Goal: Task Accomplishment & Management: Manage account settings

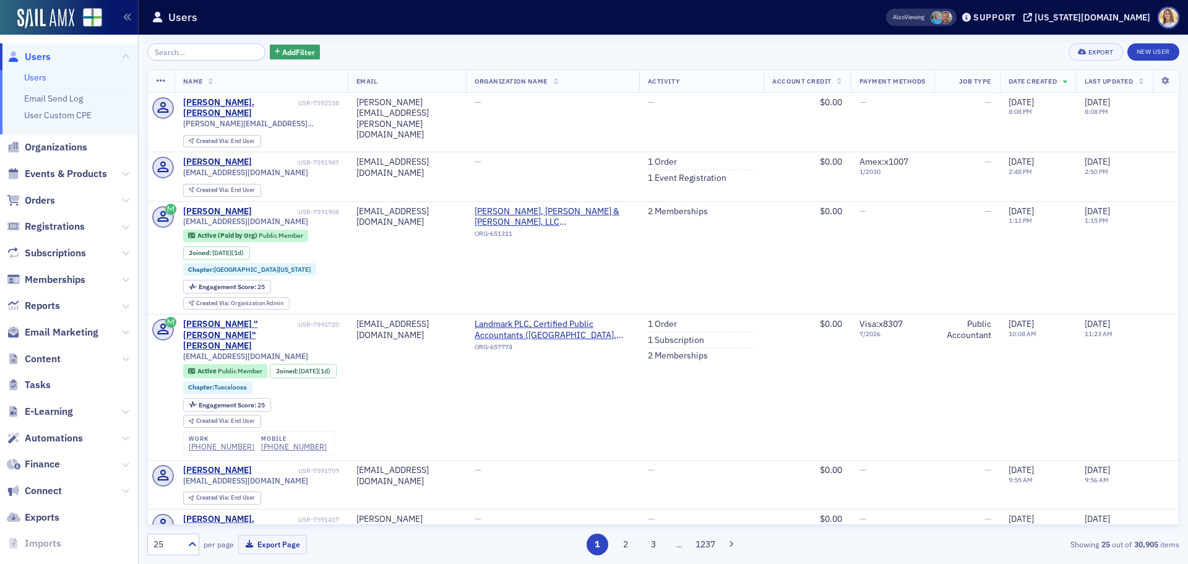
drag, startPoint x: 208, startPoint y: 53, endPoint x: 202, endPoint y: 46, distance: 8.7
click at [207, 52] on input "search" at bounding box center [206, 51] width 118 height 17
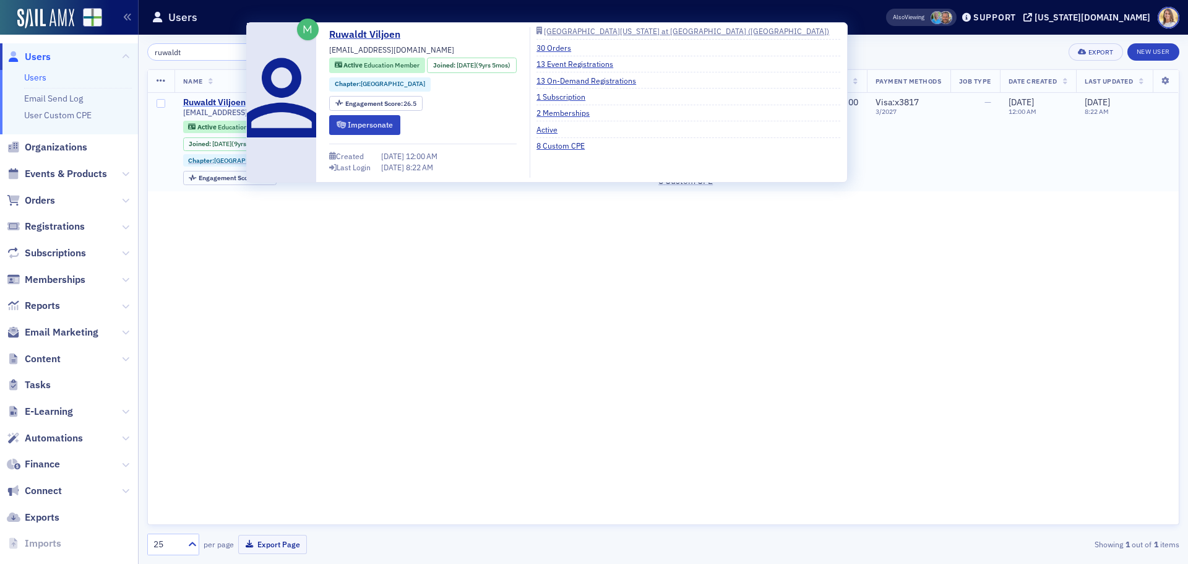
type input "ruwaldt"
click at [238, 98] on div "Ruwaldt Viljoen" at bounding box center [214, 102] width 62 height 11
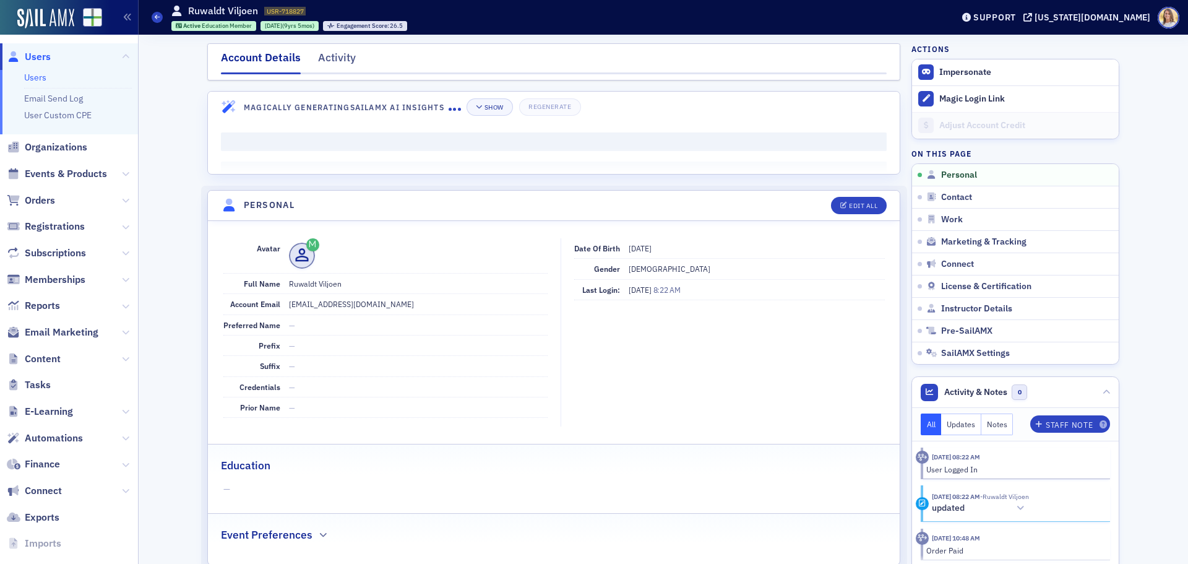
click at [349, 21] on div "Engagement Score : 26.5" at bounding box center [365, 26] width 84 height 10
click at [342, 55] on div "Activity" at bounding box center [337, 60] width 38 height 23
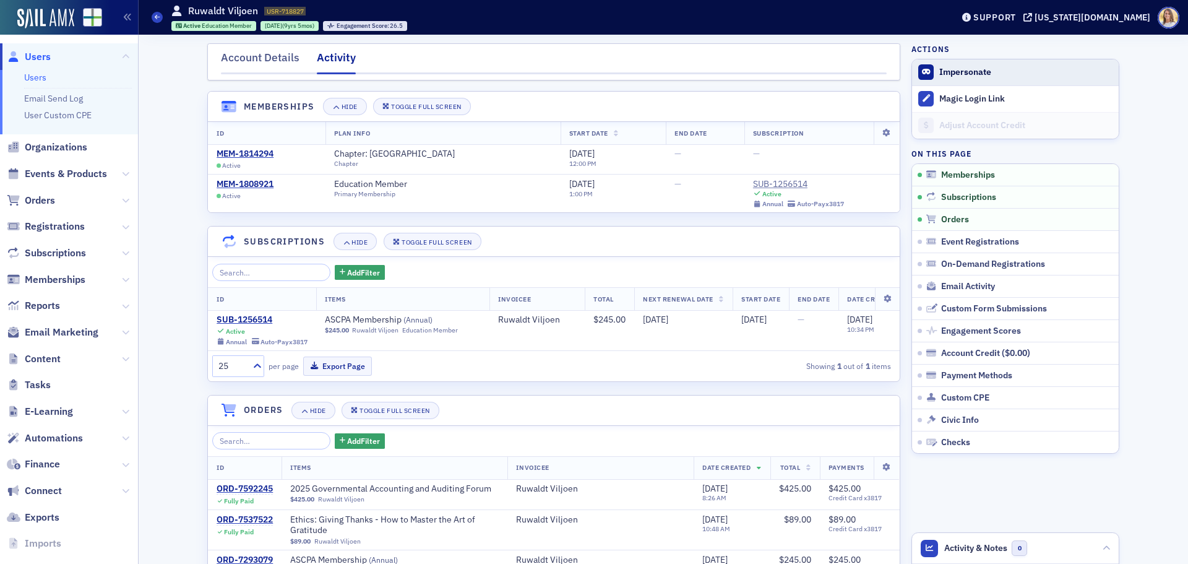
click at [953, 71] on button "Impersonate" at bounding box center [965, 72] width 52 height 11
click at [254, 316] on div "SUB-1256514" at bounding box center [262, 319] width 91 height 11
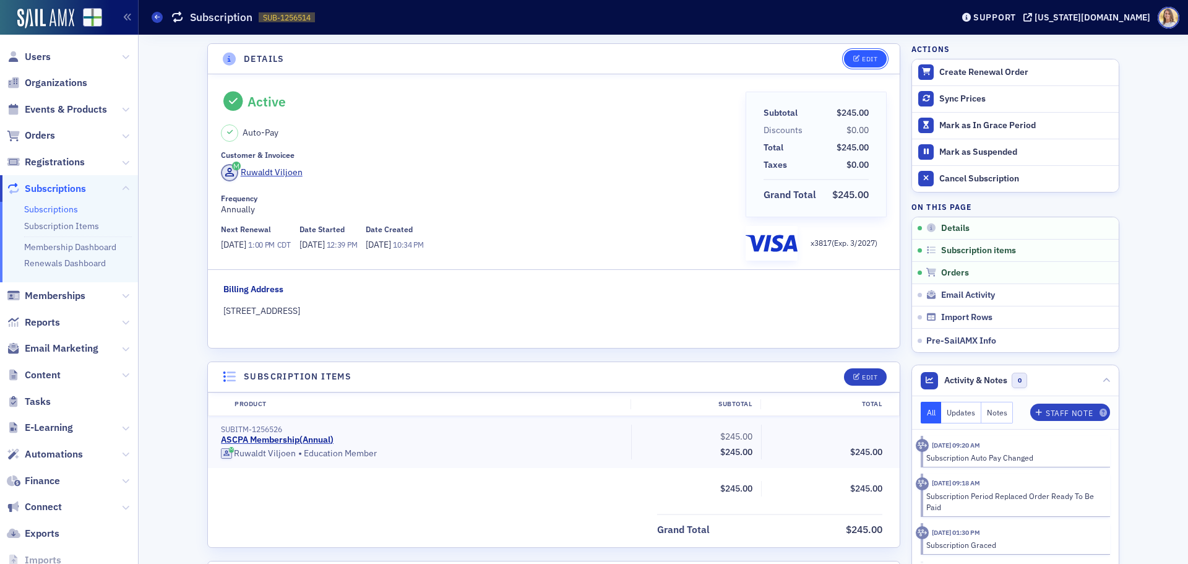
click at [862, 59] on div "Edit" at bounding box center [869, 59] width 15 height 7
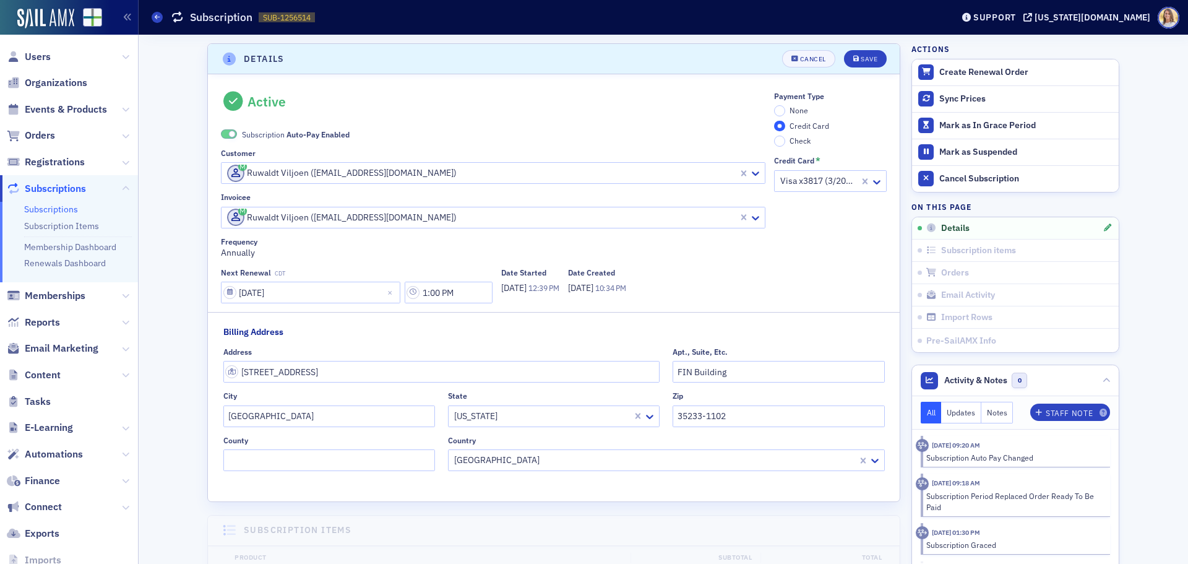
scroll to position [2, 0]
click at [224, 134] on span at bounding box center [229, 131] width 16 height 9
click at [775, 105] on input "None" at bounding box center [779, 108] width 11 height 11
click at [873, 59] on button "Save" at bounding box center [865, 56] width 43 height 17
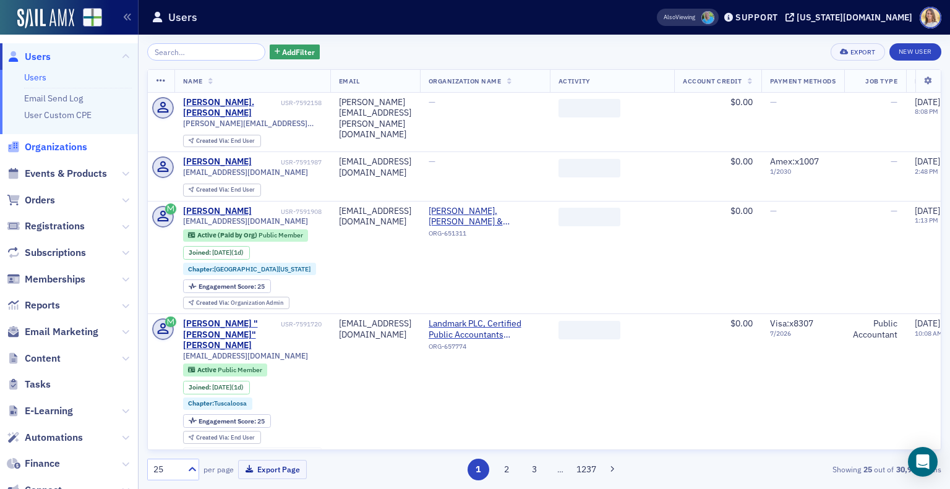
click at [64, 150] on span "Organizations" at bounding box center [56, 147] width 62 height 14
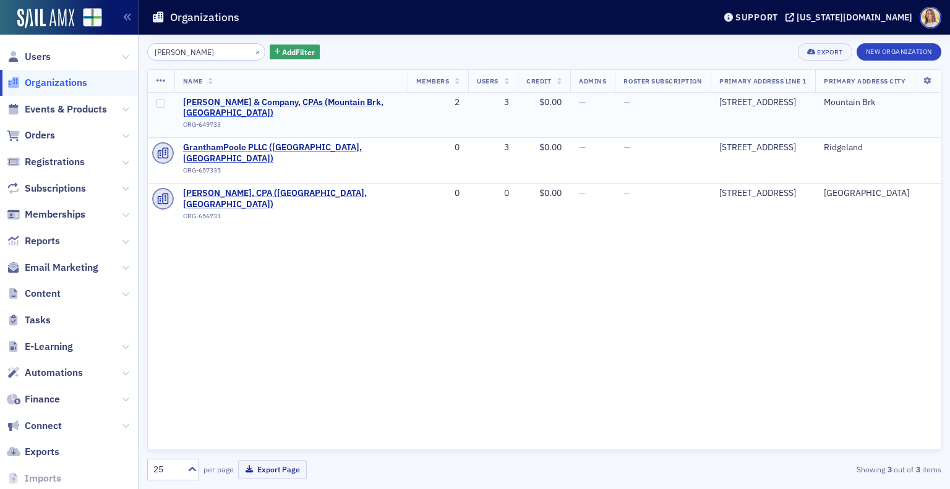
type input "[PERSON_NAME]"
click at [272, 103] on span "[PERSON_NAME] & Company, CPAs (Mountain Brk, [GEOGRAPHIC_DATA])" at bounding box center [291, 108] width 216 height 22
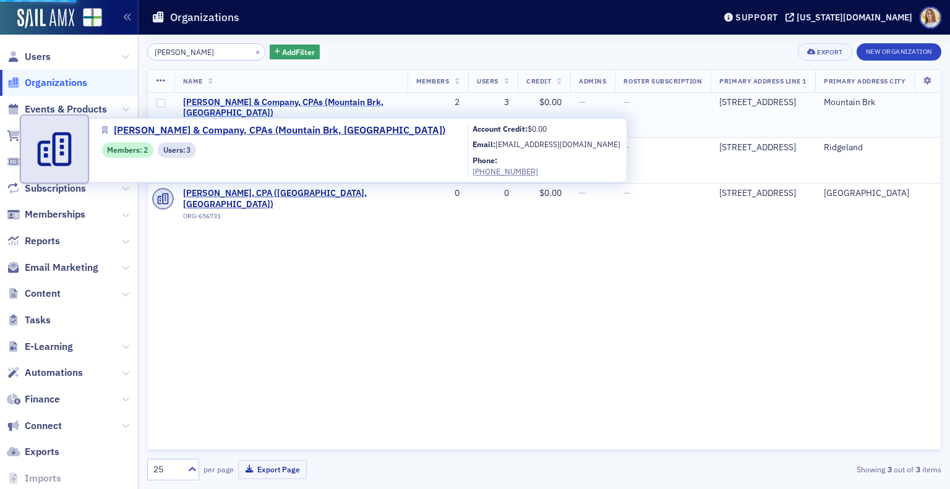
select select "US"
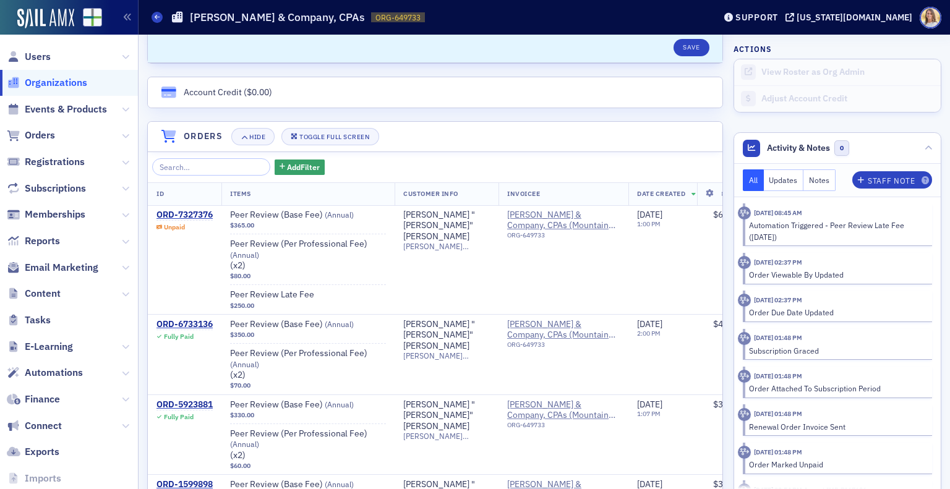
scroll to position [789, 0]
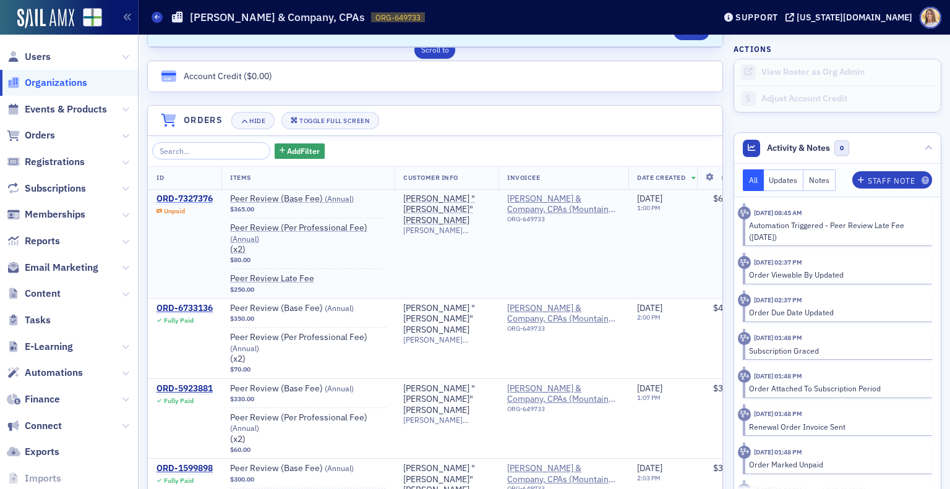
click at [205, 194] on div "ORD-7327376" at bounding box center [185, 199] width 56 height 11
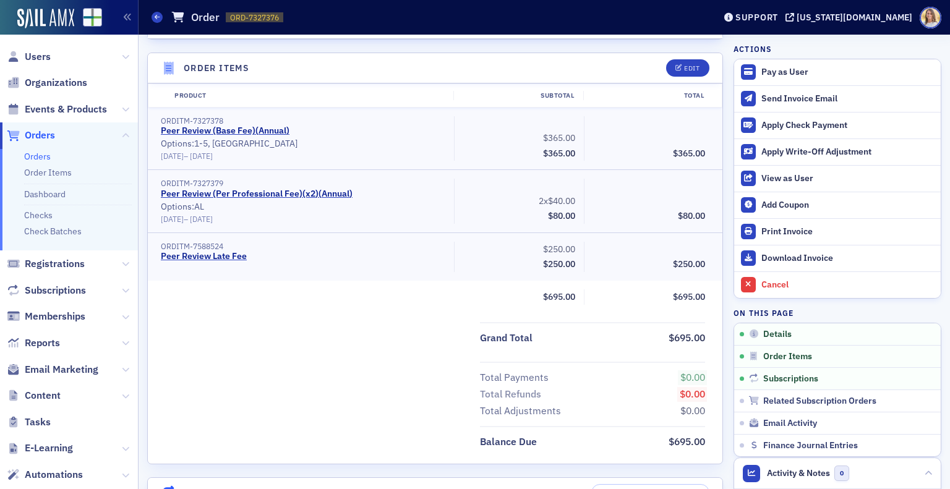
scroll to position [361, 0]
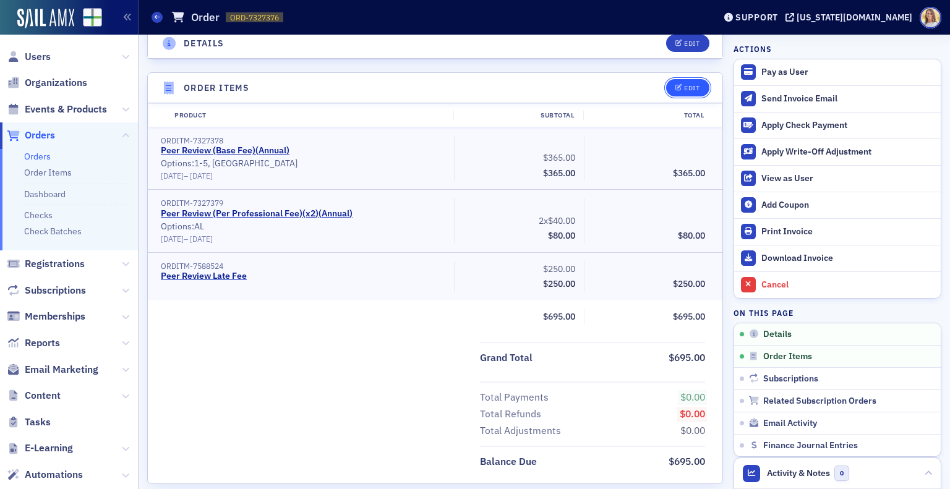
click at [679, 79] on button "Edit" at bounding box center [687, 87] width 43 height 17
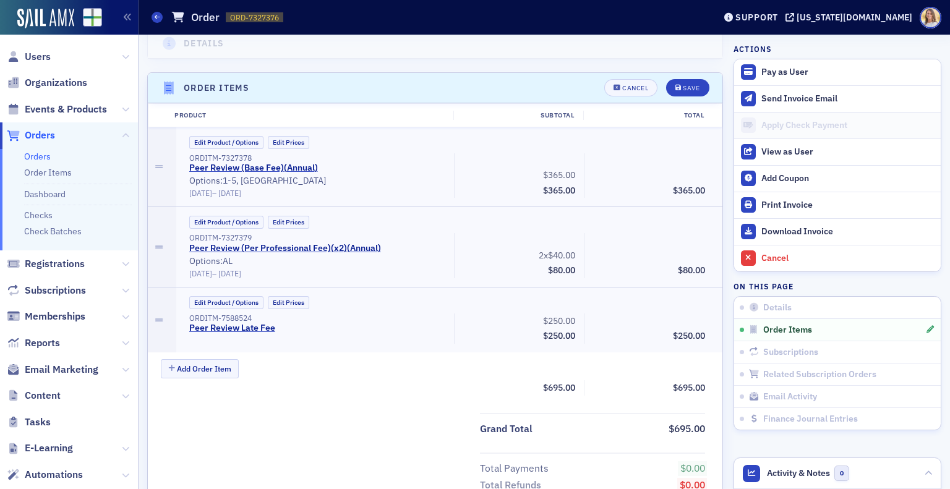
scroll to position [392, 0]
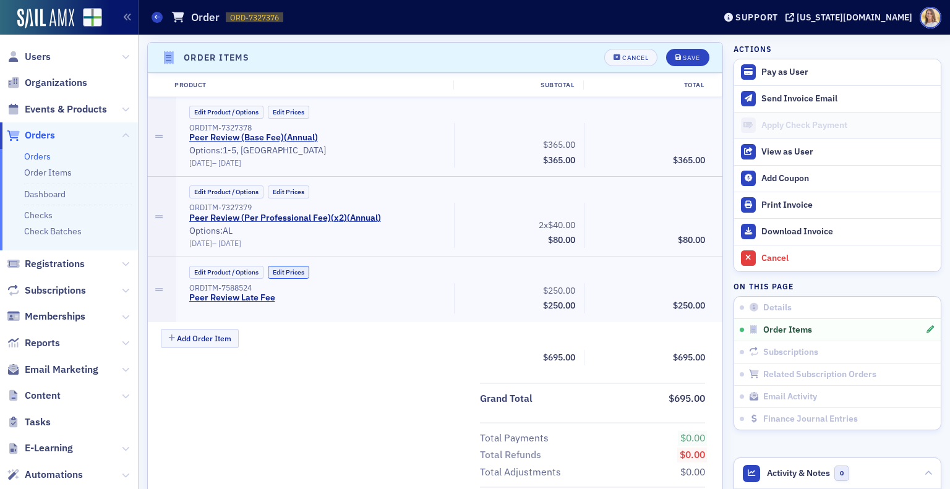
click at [284, 266] on button "Edit Prices" at bounding box center [288, 272] width 41 height 13
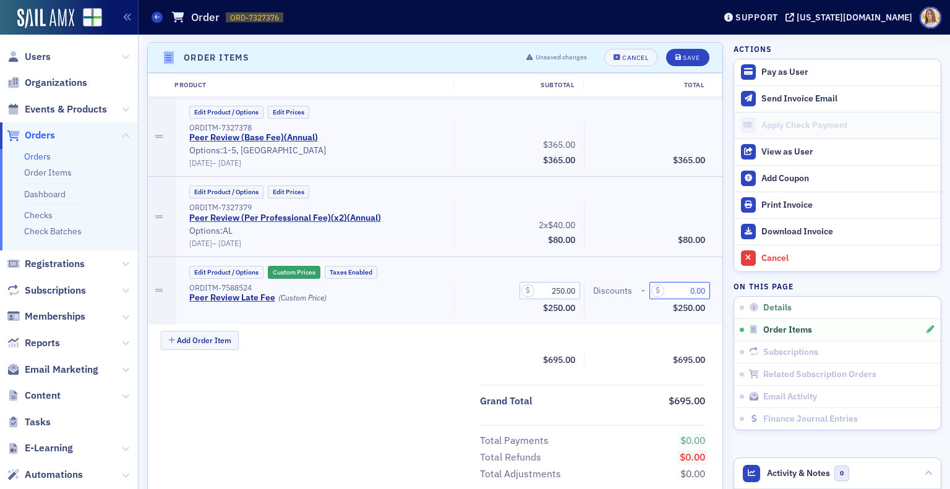
drag, startPoint x: 671, startPoint y: 285, endPoint x: 747, endPoint y: 296, distance: 77.5
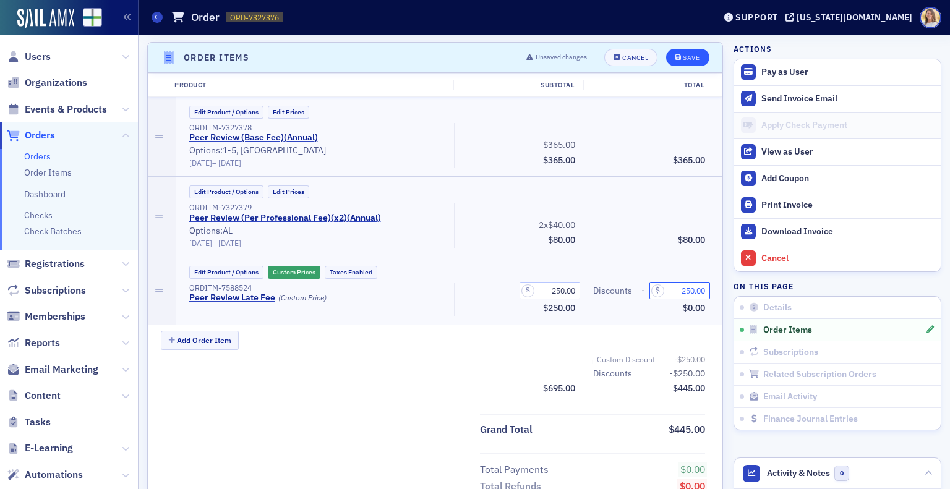
type input "250.00"
click at [685, 56] on div "Save" at bounding box center [691, 57] width 17 height 7
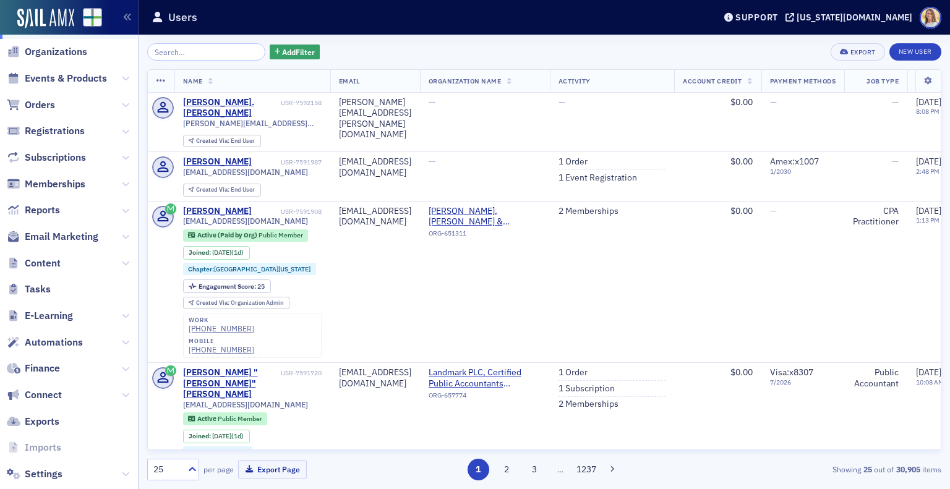
scroll to position [119, 0]
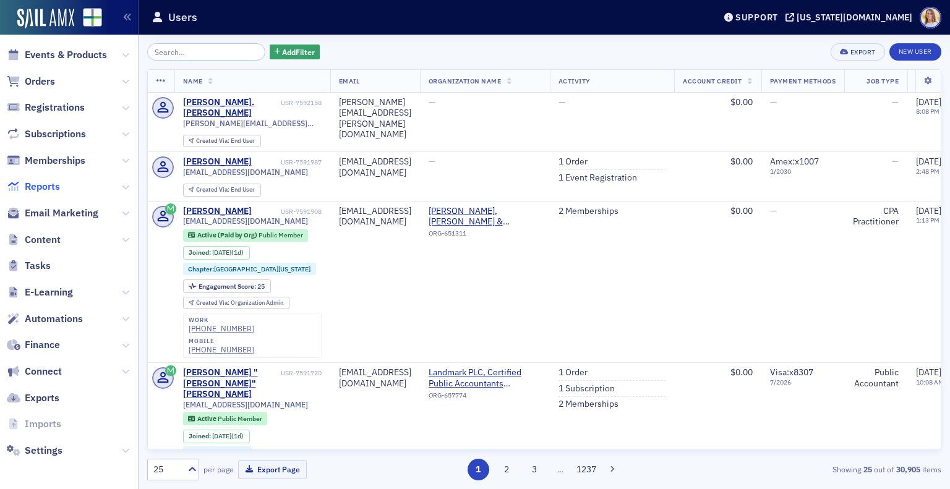
click at [51, 185] on span "Reports" at bounding box center [42, 187] width 35 height 14
